Goal: Task Accomplishment & Management: Manage account settings

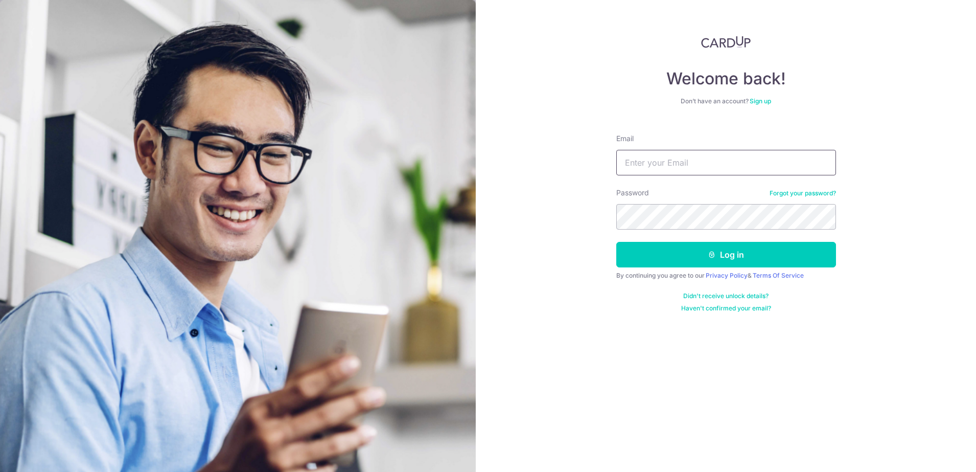
drag, startPoint x: 677, startPoint y: 172, endPoint x: 675, endPoint y: 166, distance: 6.3
click at [675, 166] on input "Email" at bounding box center [727, 163] width 220 height 26
type input "R"
type input "[EMAIL_ADDRESS][DOMAIN_NAME]"
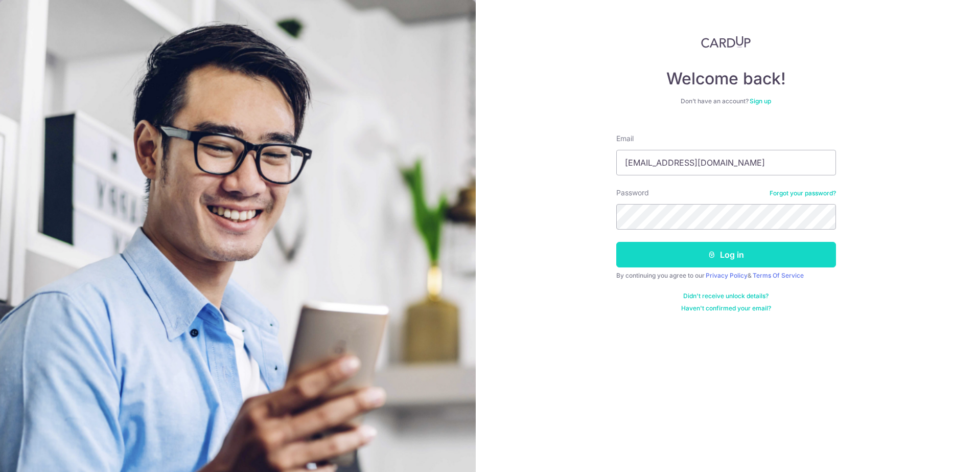
click at [771, 253] on button "Log in" at bounding box center [727, 255] width 220 height 26
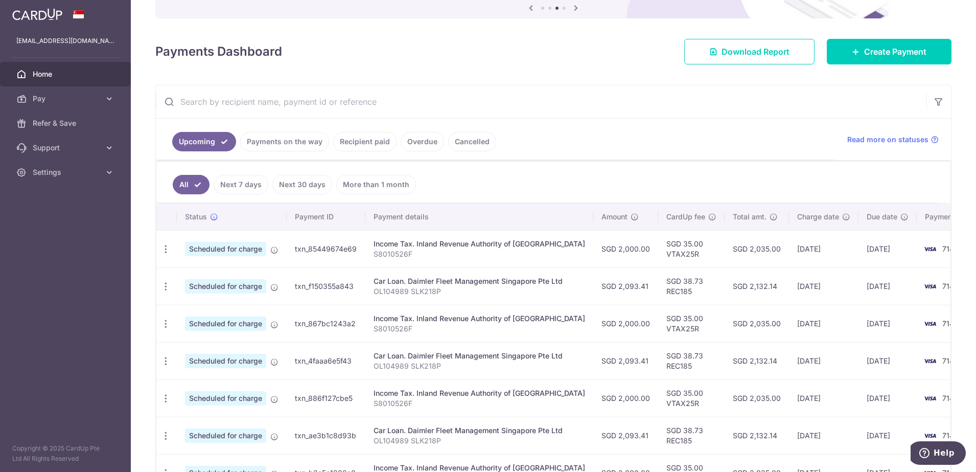
scroll to position [128, 0]
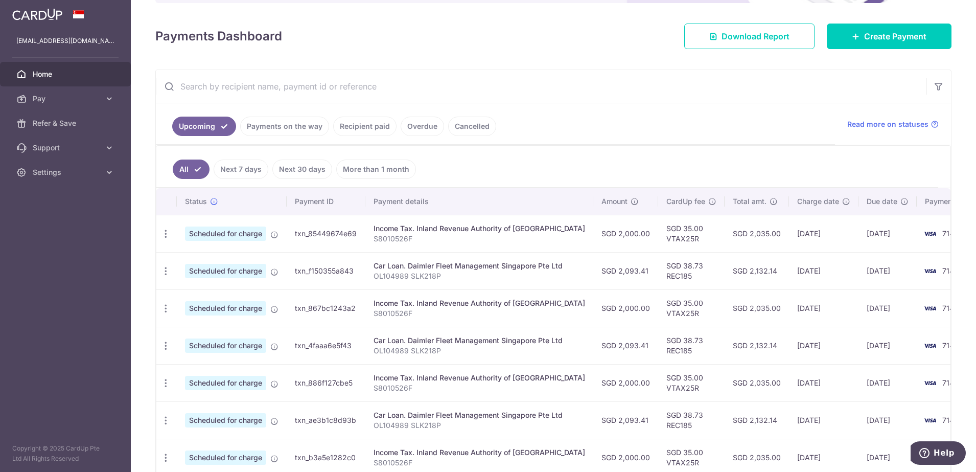
click at [293, 127] on link "Payments on the way" at bounding box center [284, 126] width 89 height 19
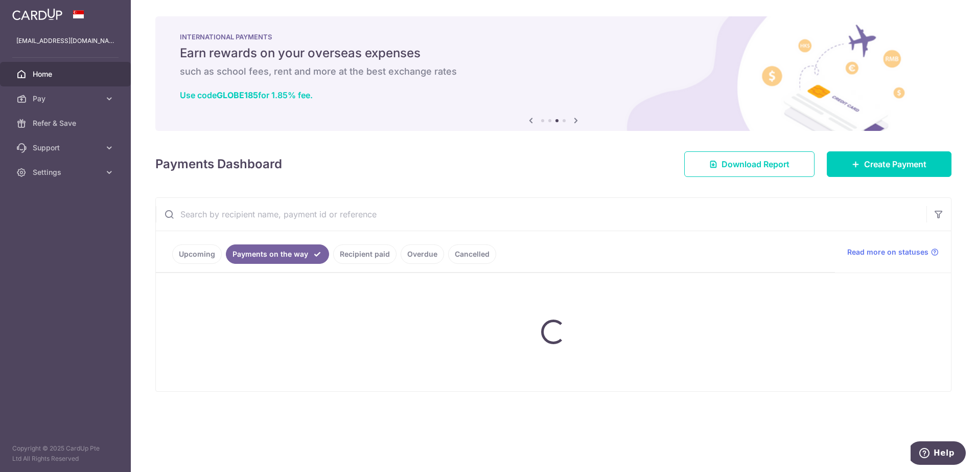
scroll to position [0, 0]
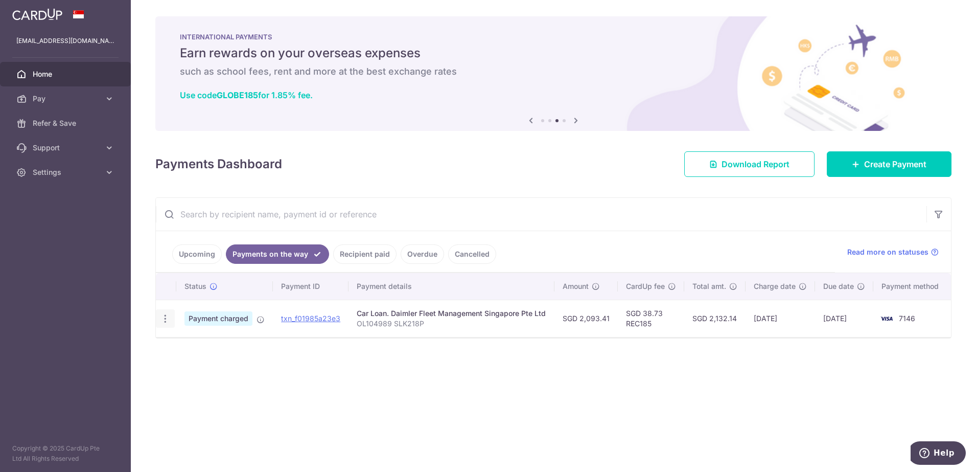
click at [165, 316] on icon "button" at bounding box center [165, 318] width 11 height 11
drag, startPoint x: 325, startPoint y: 349, endPoint x: 322, endPoint y: 340, distance: 9.2
click at [325, 348] on div "Status Payment ID Payment details Amount CardUp fee Total amt. Charge date Due …" at bounding box center [554, 324] width 796 height 103
click at [202, 246] on link "Upcoming" at bounding box center [197, 253] width 50 height 19
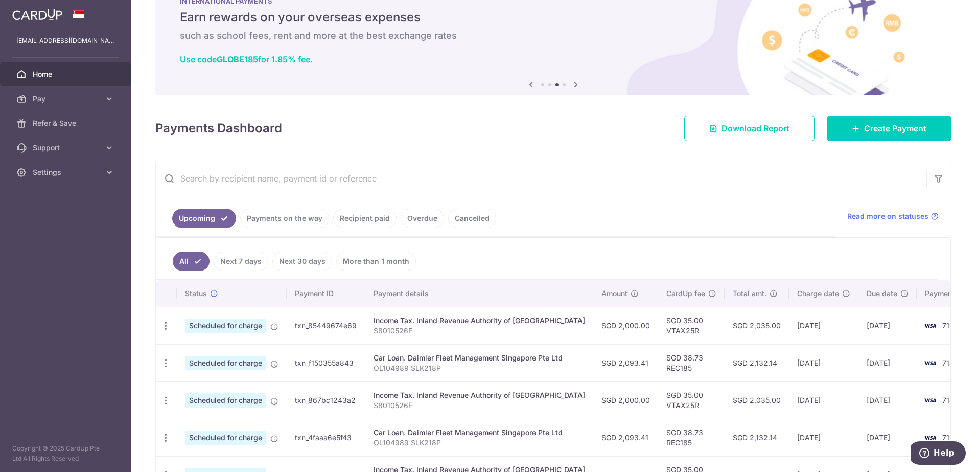
scroll to position [64, 0]
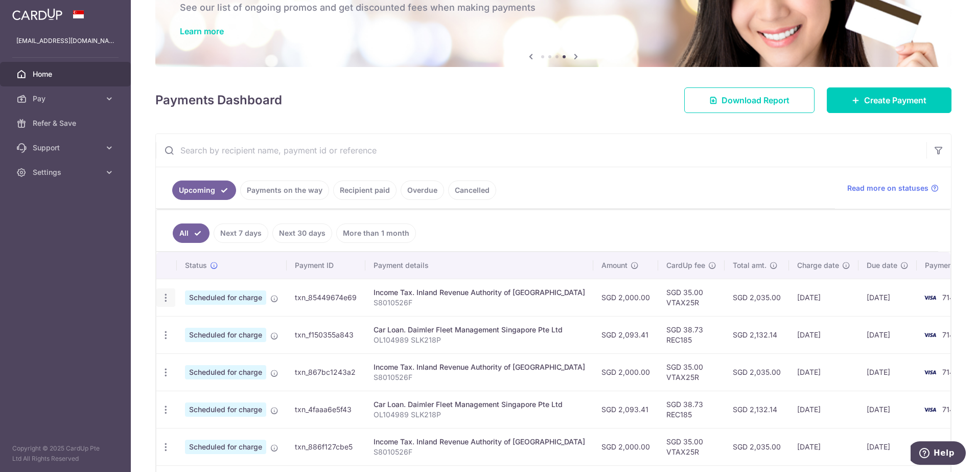
click at [164, 298] on icon "button" at bounding box center [166, 297] width 11 height 11
click at [228, 324] on span "Update payment" at bounding box center [221, 326] width 70 height 12
radio input "true"
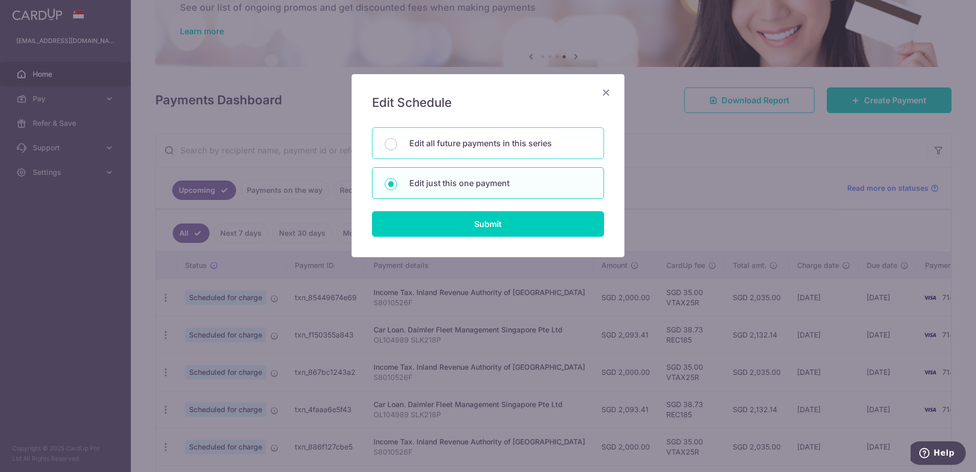
click at [503, 142] on p "Edit all future payments in this series" at bounding box center [501, 143] width 182 height 12
click at [397, 142] on input "Edit all future payments in this series" at bounding box center [391, 144] width 12 height 12
radio input "true"
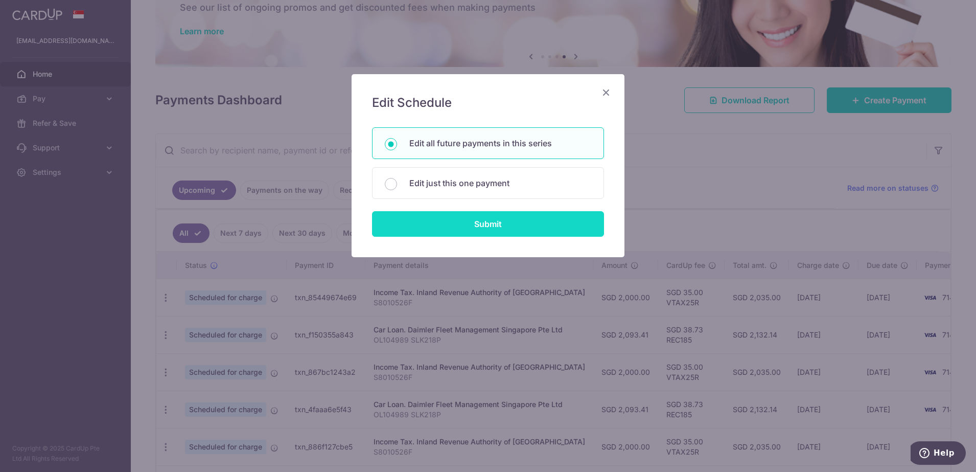
click at [506, 217] on input "Submit" at bounding box center [488, 224] width 232 height 26
radio input "true"
type input "2,000.00"
type input "S8010526F"
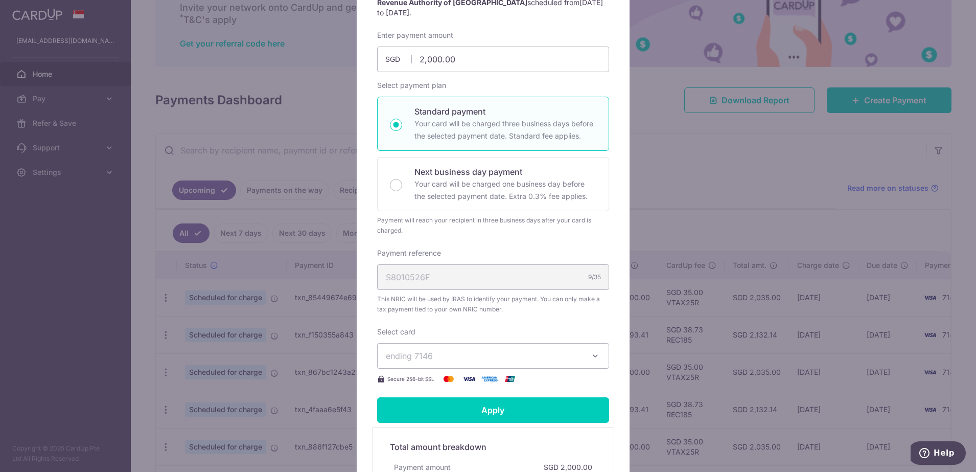
scroll to position [256, 0]
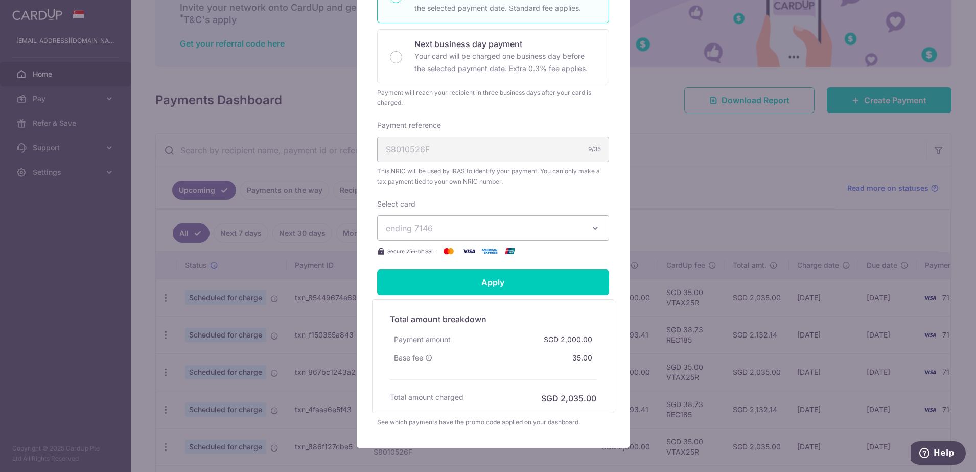
click at [595, 228] on icon "button" at bounding box center [596, 228] width 10 height 10
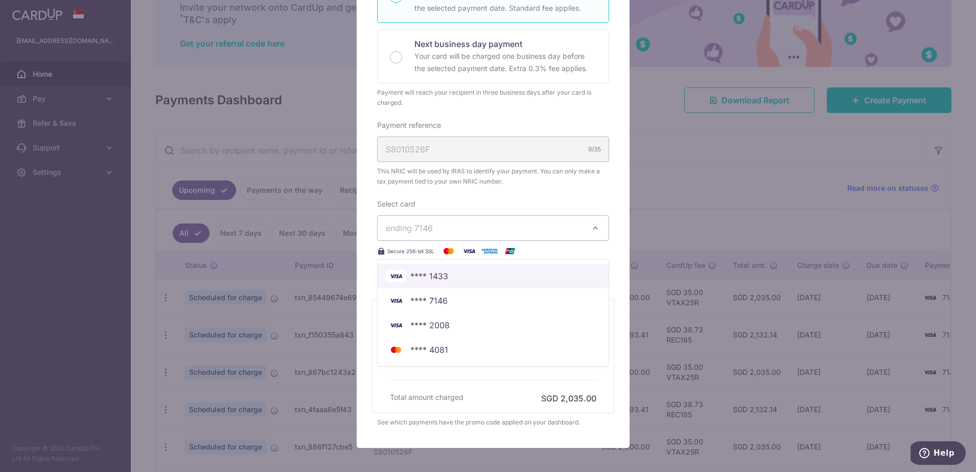
click at [547, 280] on span "**** 1433" at bounding box center [493, 276] width 215 height 12
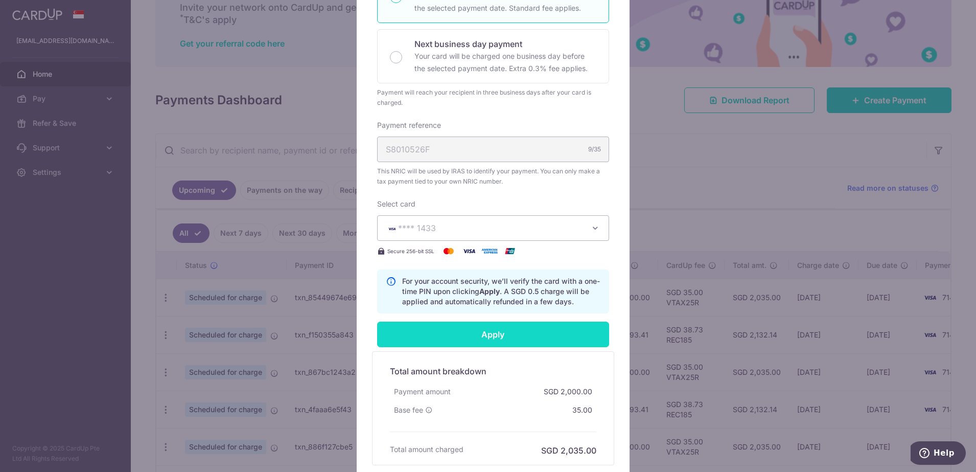
click at [478, 336] on input "Apply" at bounding box center [493, 335] width 232 height 26
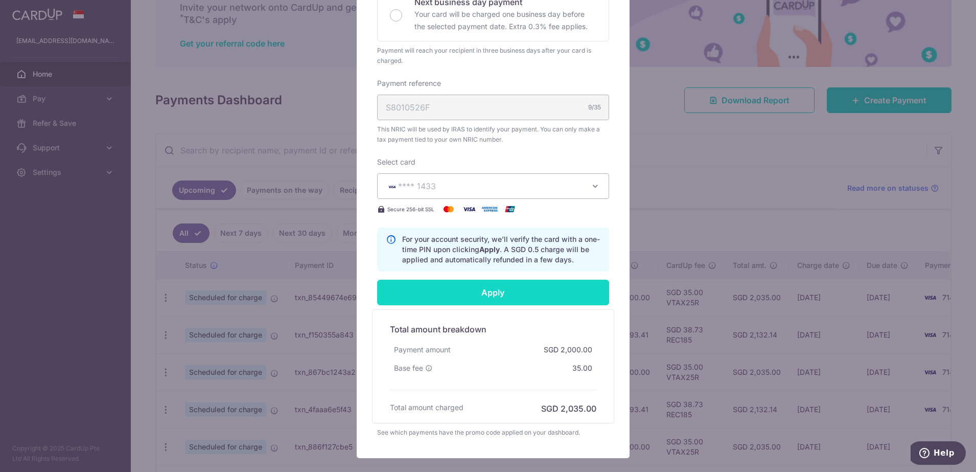
scroll to position [320, 0]
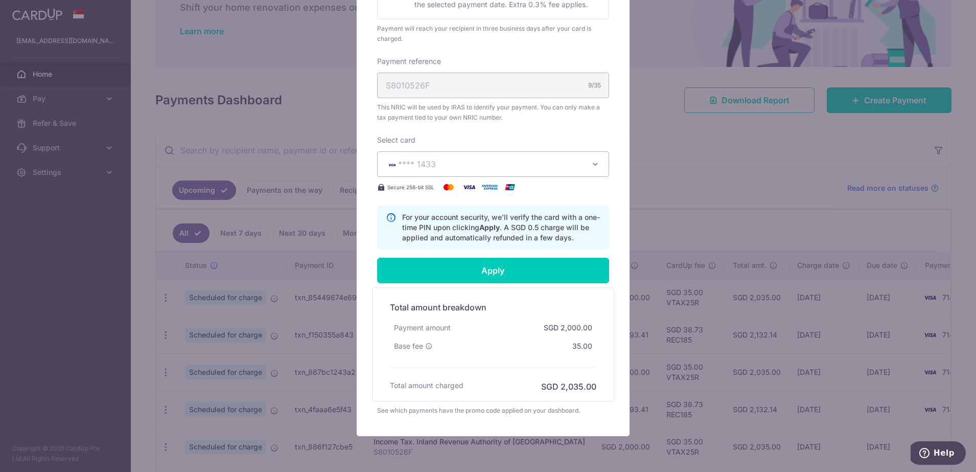
type input "Successfully Applied"
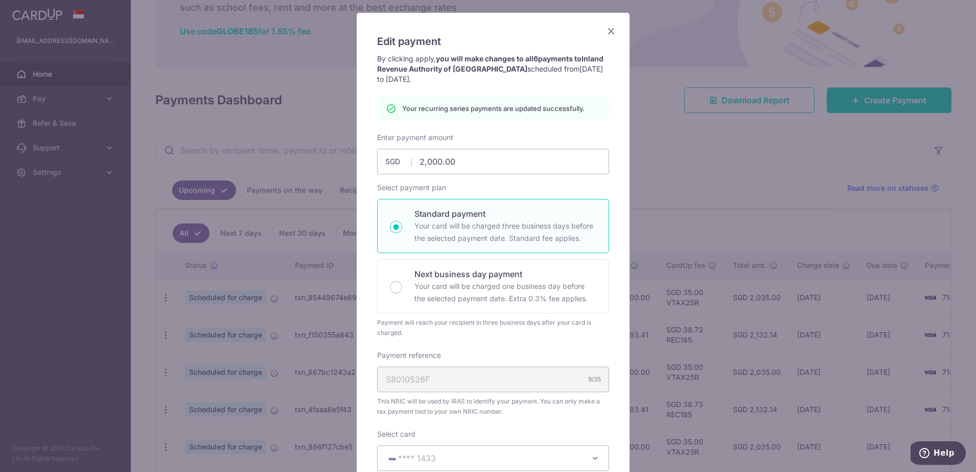
scroll to position [0, 0]
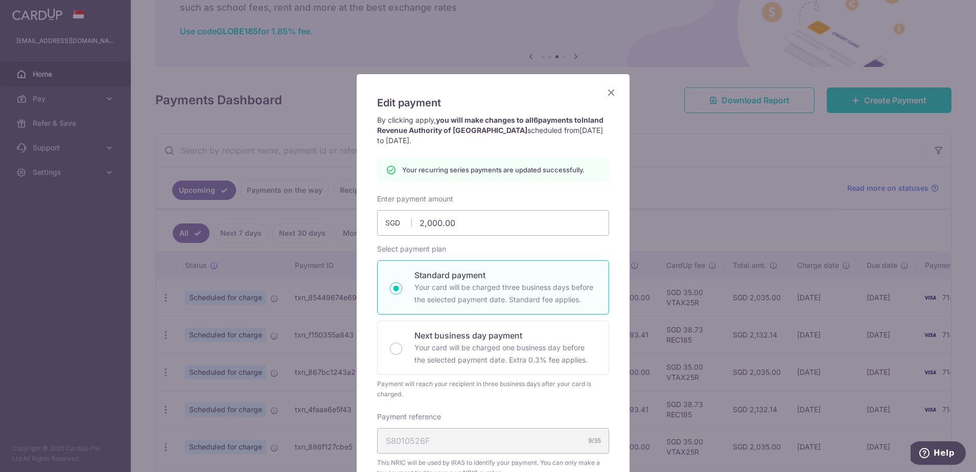
click at [606, 94] on icon "Close" at bounding box center [611, 92] width 12 height 13
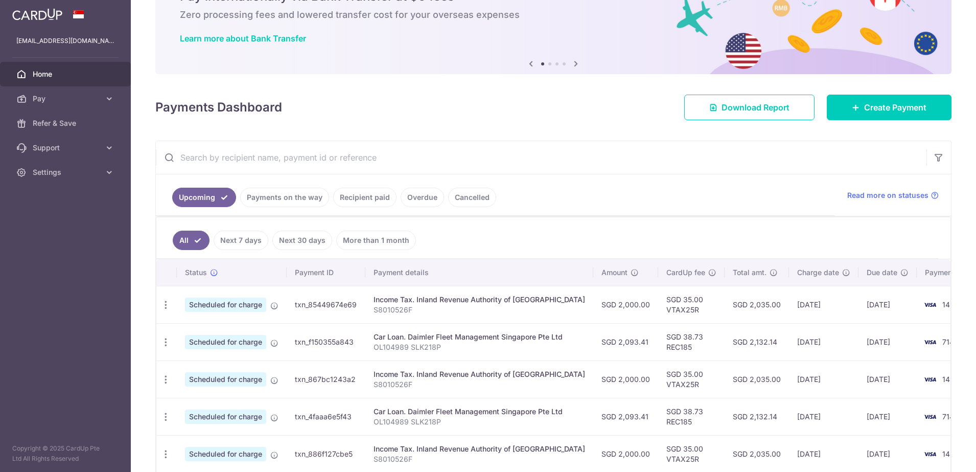
scroll to position [128, 0]
